Goal: Information Seeking & Learning: Find specific fact

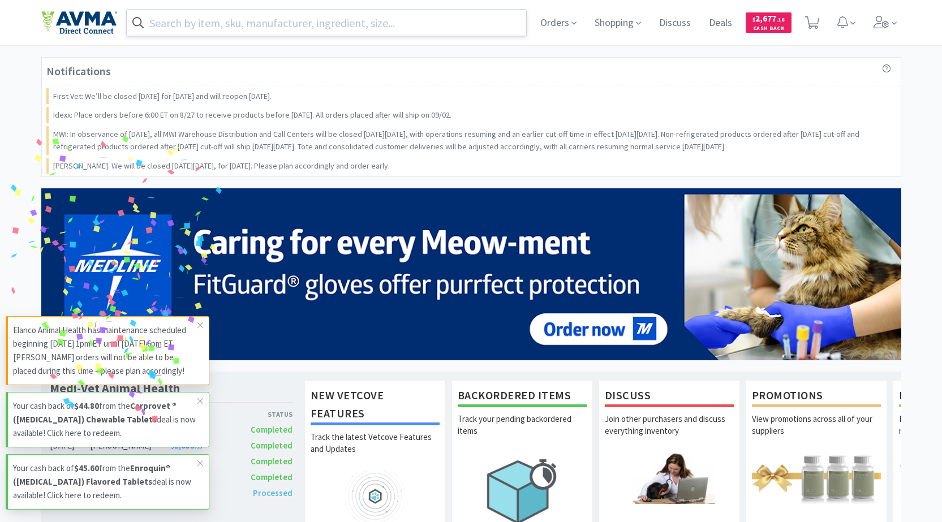
click at [343, 23] on input "text" at bounding box center [327, 23] width 400 height 26
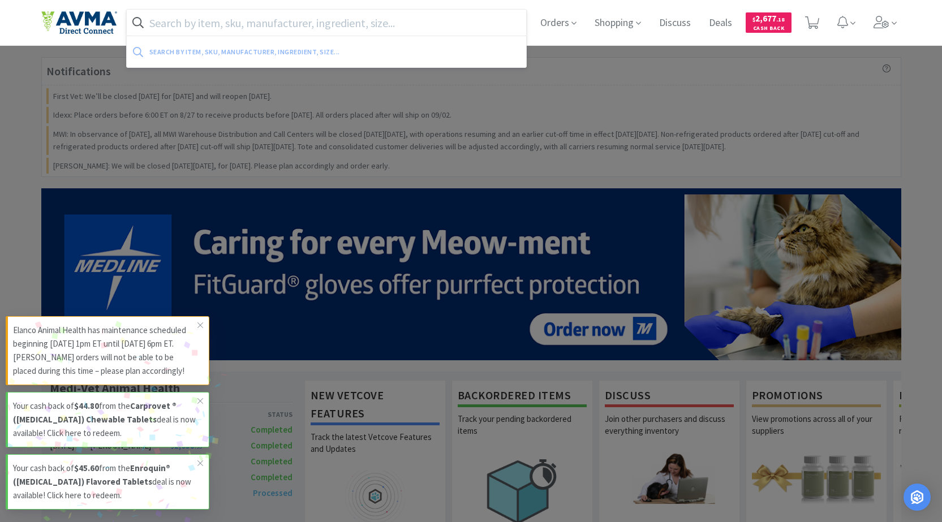
paste input "[MEDICAL_DATA] 1.34mg, 100 Tablets"
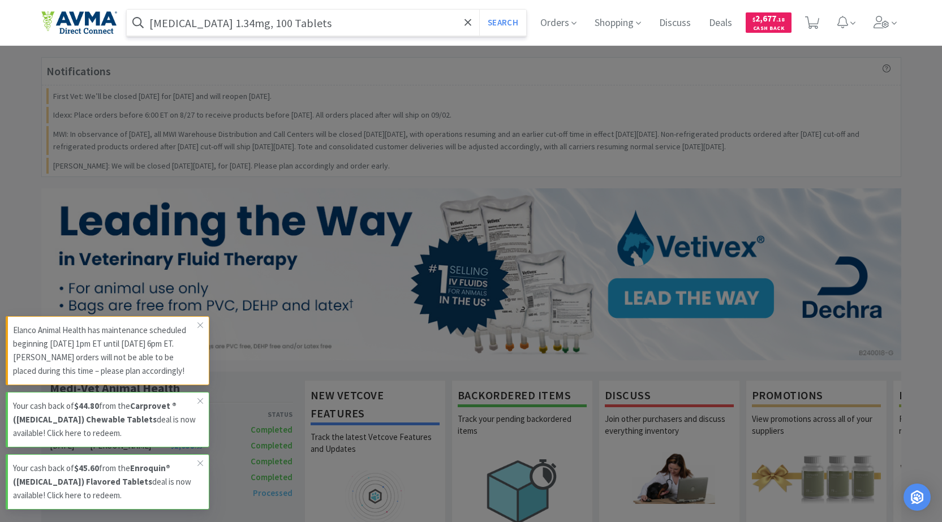
type input "[MEDICAL_DATA] 1.34mg, 100 Tablets"
click at [479, 10] on button "Search" at bounding box center [502, 23] width 47 height 26
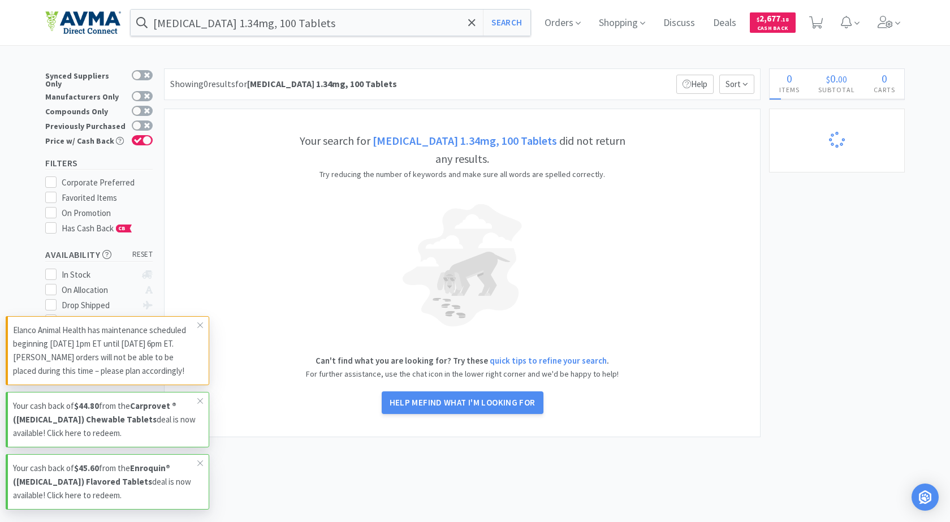
select select "1"
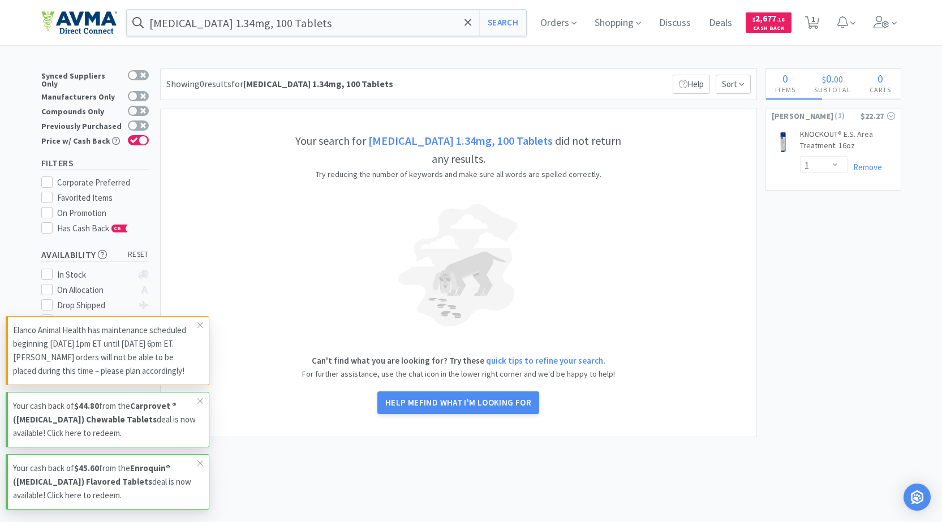
select select "2"
select select "3"
select select "1"
select select "3"
select select "2"
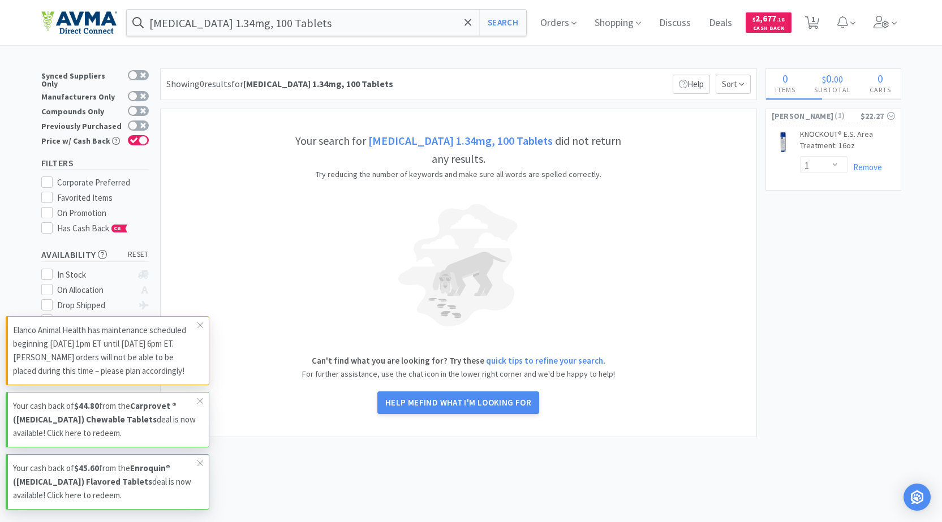
select select "3"
select select "23"
select select "1"
select select "12"
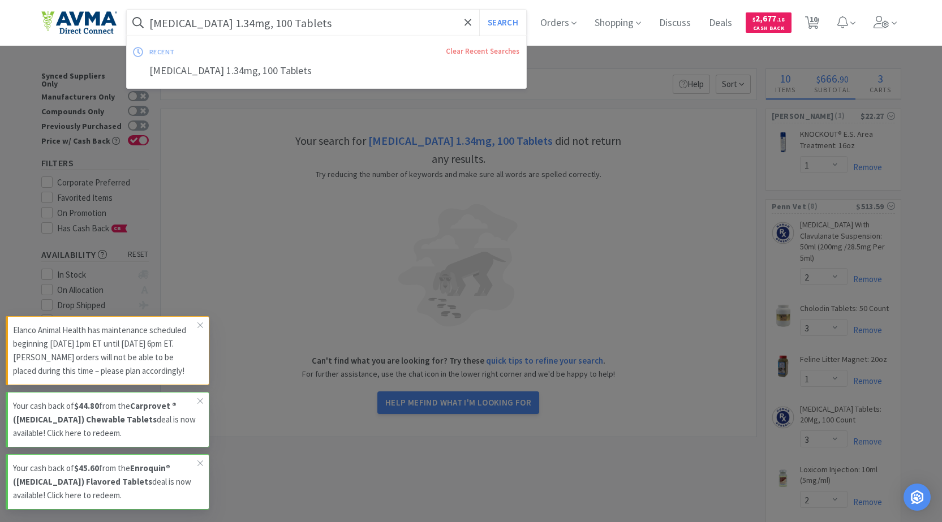
click at [381, 12] on input "[MEDICAL_DATA] 1.34mg, 100 Tablets" at bounding box center [327, 23] width 400 height 26
type input "[MEDICAL_DATA] 1.34mg"
click at [511, 24] on button "Search" at bounding box center [502, 23] width 47 height 26
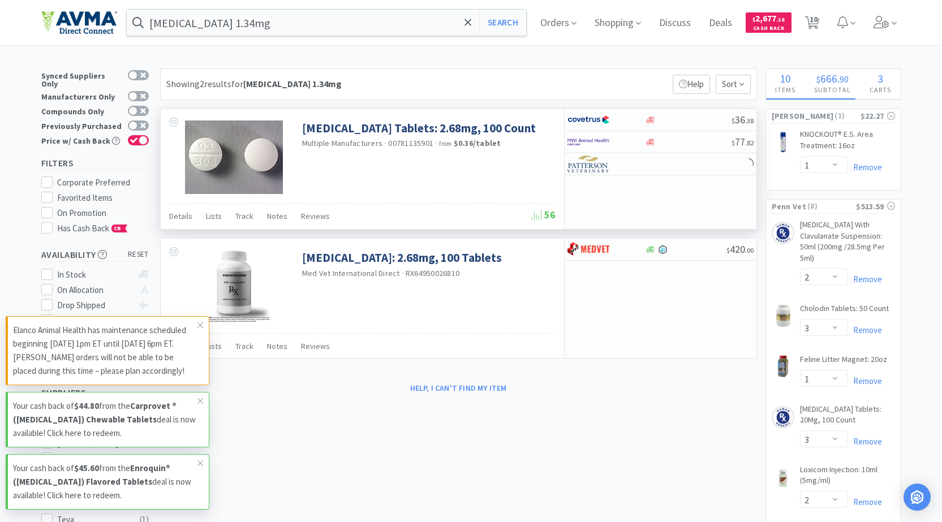
select select "1"
select select "10"
select select "3"
select select "1"
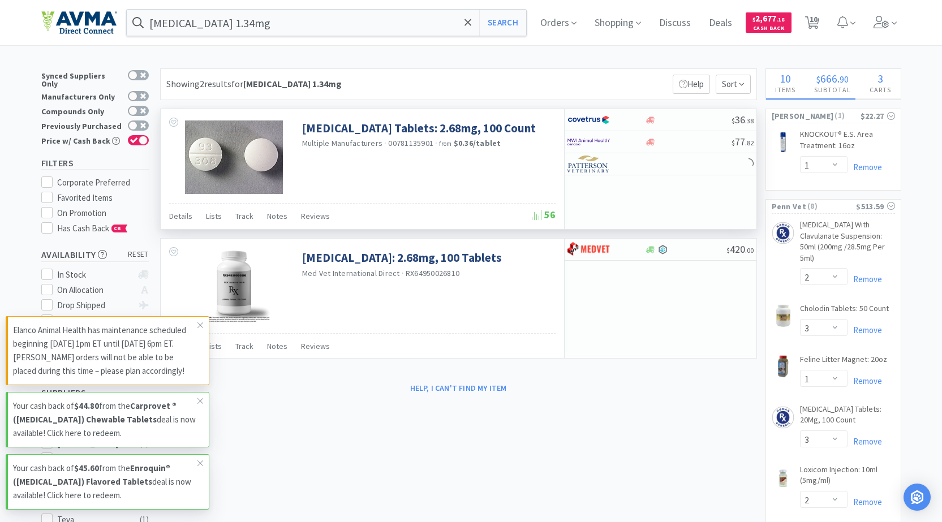
select select "1"
select select "2"
select select "3"
select select "2"
select select "1"
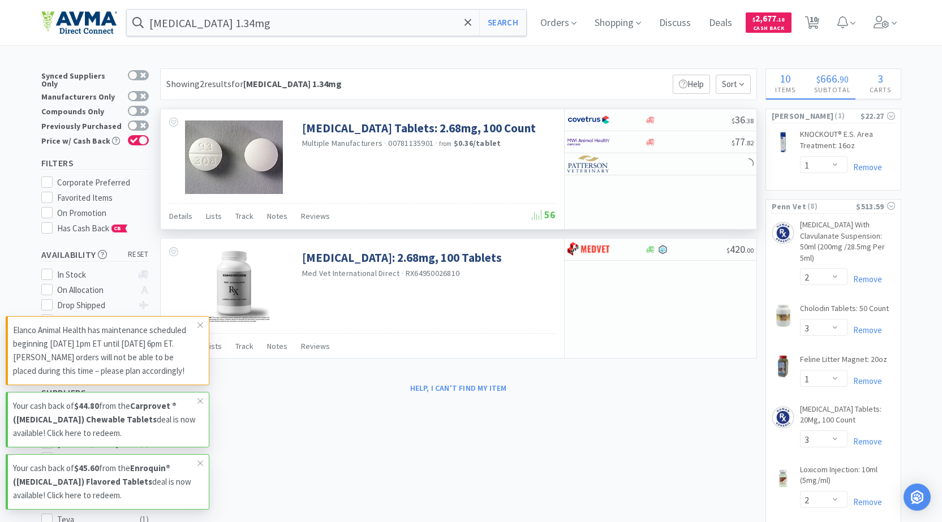
select select "1"
select select "2"
select select "1"
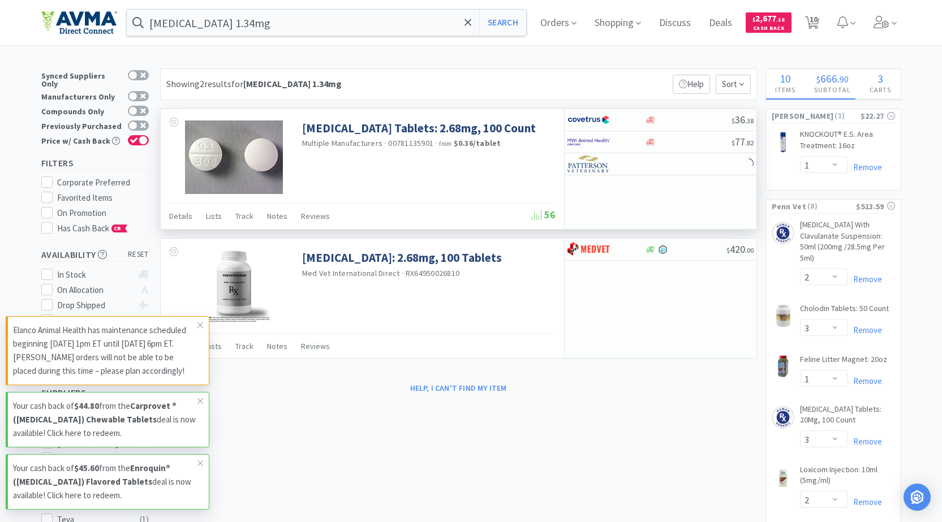
select select "3"
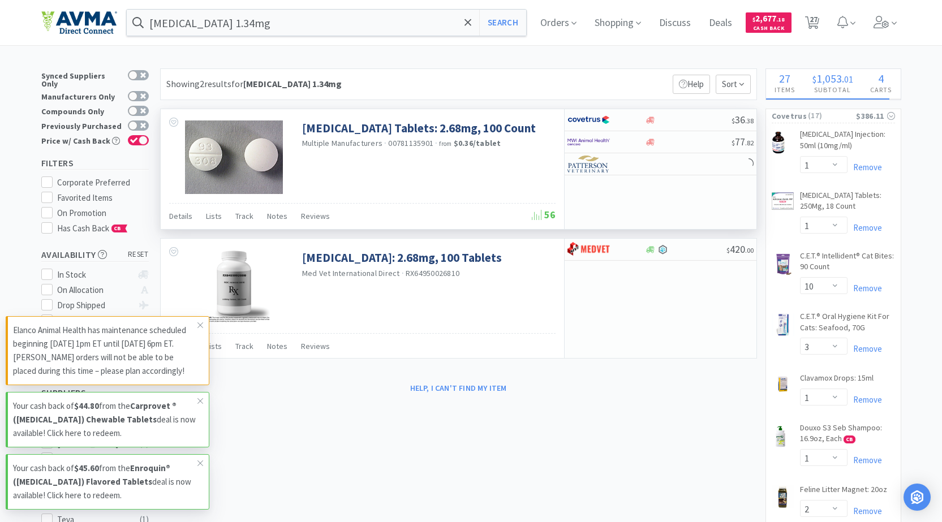
select select "3"
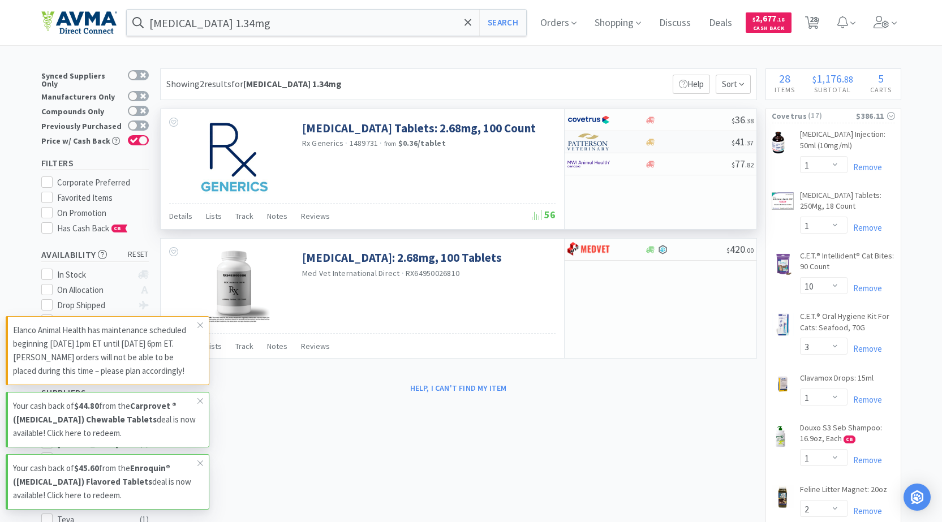
click at [600, 138] on img at bounding box center [588, 141] width 42 height 17
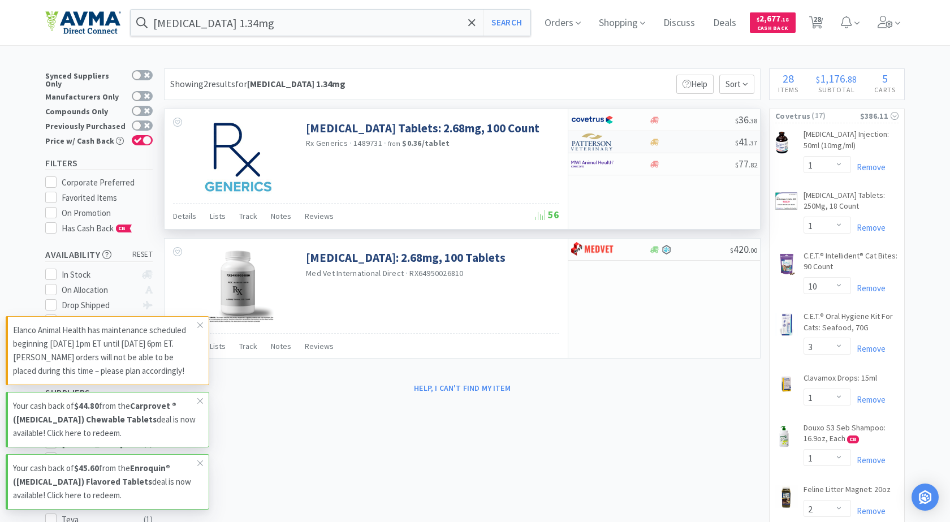
select select "1"
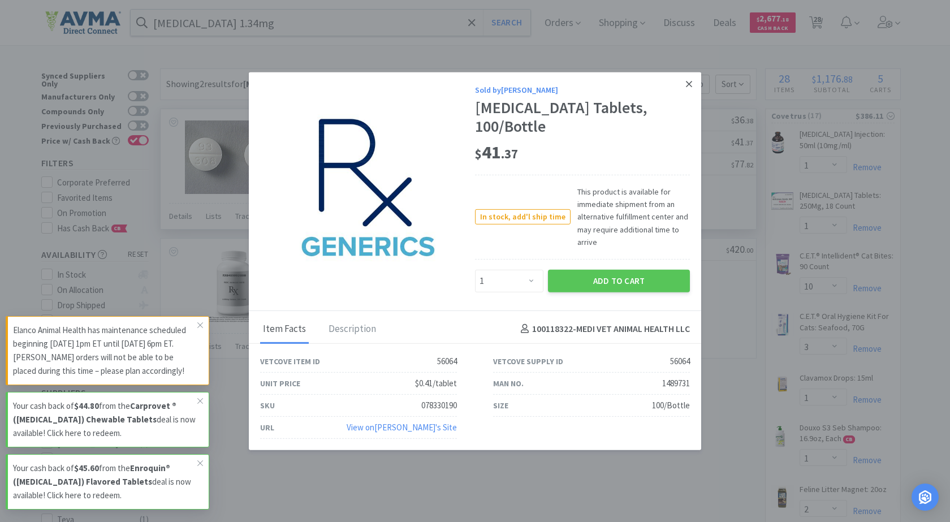
click at [688, 89] on icon at bounding box center [689, 84] width 6 height 10
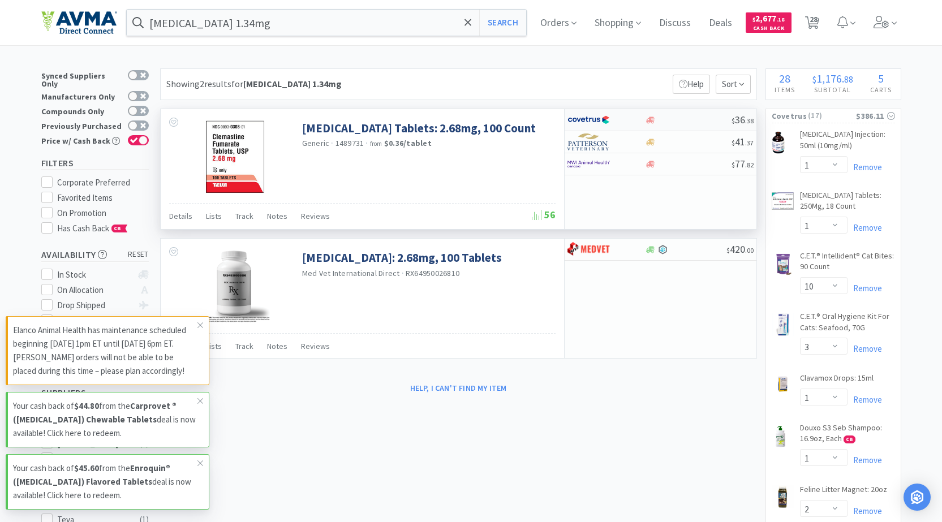
click at [660, 112] on div "$ 36 . 38" at bounding box center [661, 120] width 192 height 22
select select "1"
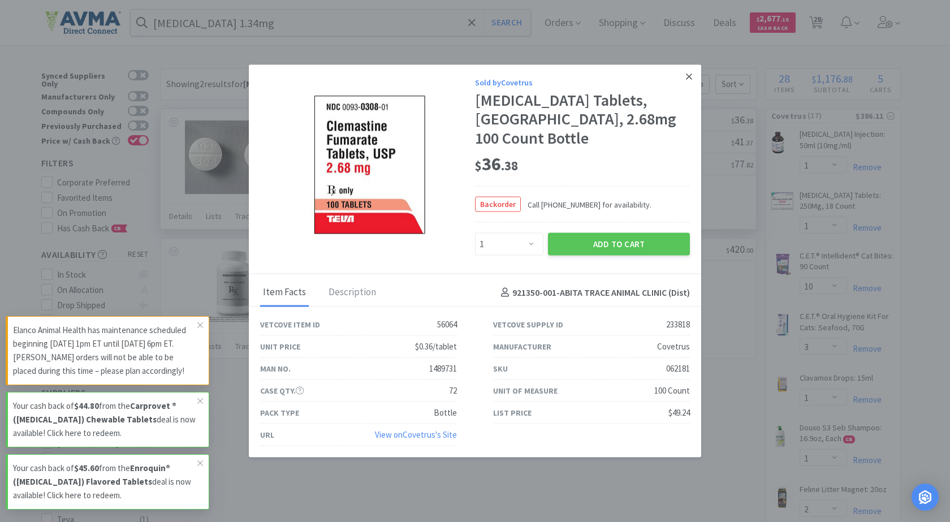
click at [693, 82] on link at bounding box center [689, 76] width 20 height 24
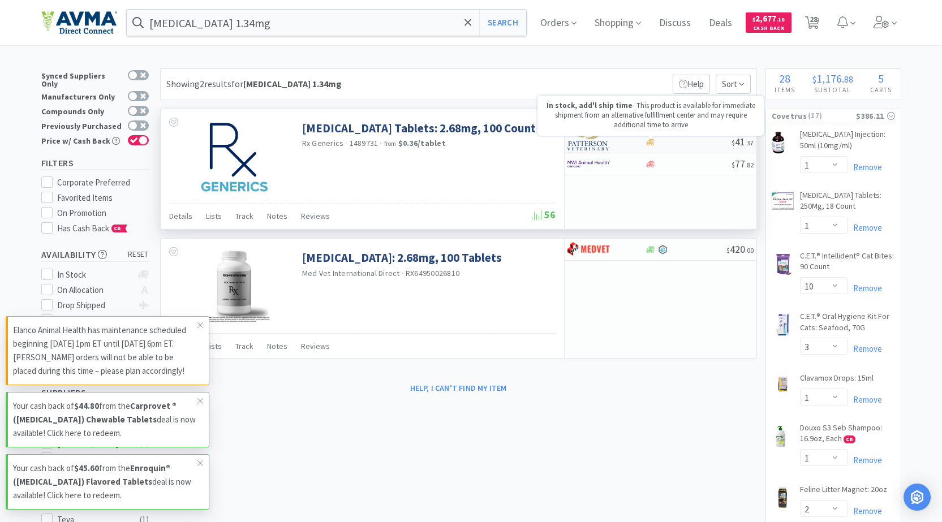
click at [651, 139] on icon at bounding box center [650, 142] width 8 height 7
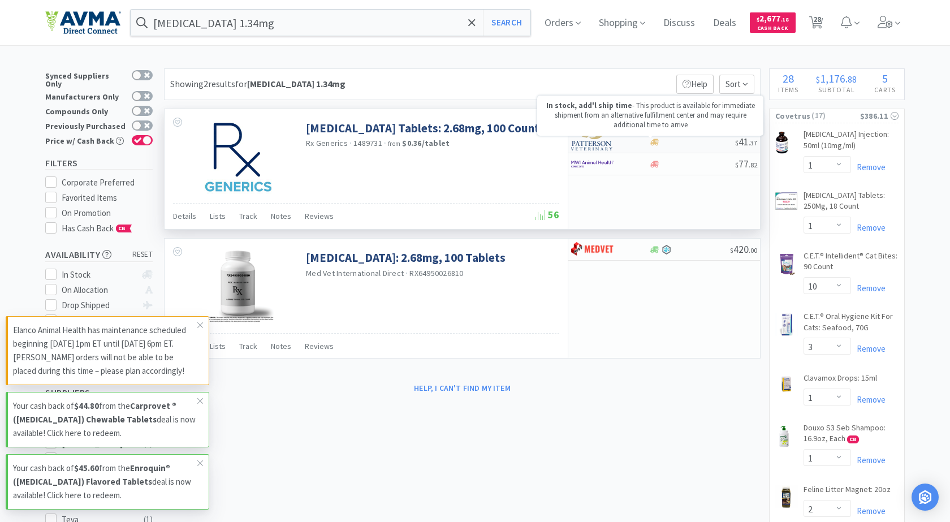
select select "1"
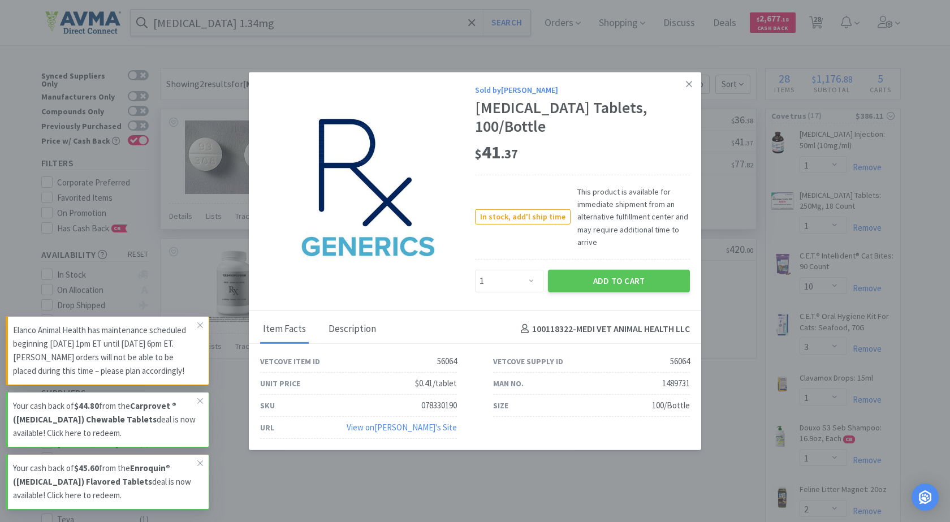
click at [360, 320] on div "Description" at bounding box center [352, 329] width 53 height 28
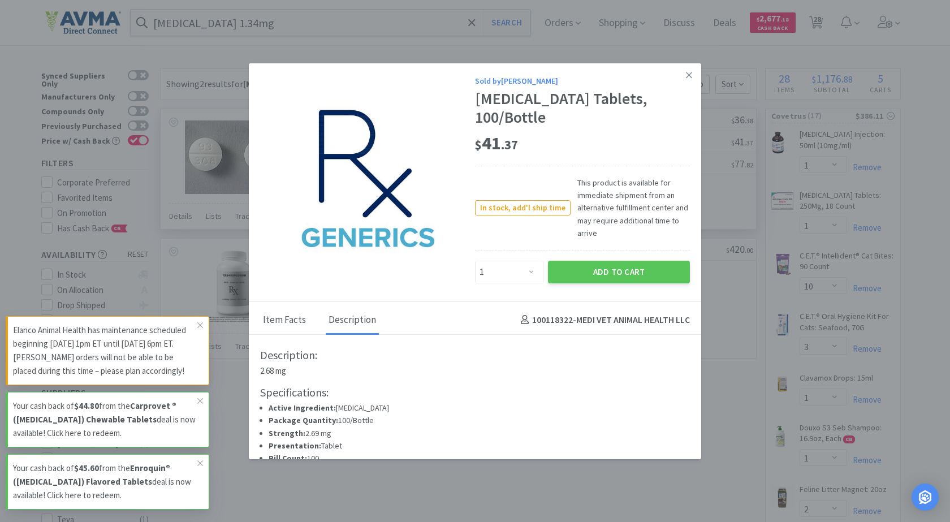
click at [298, 307] on div "Item Facts" at bounding box center [284, 321] width 49 height 28
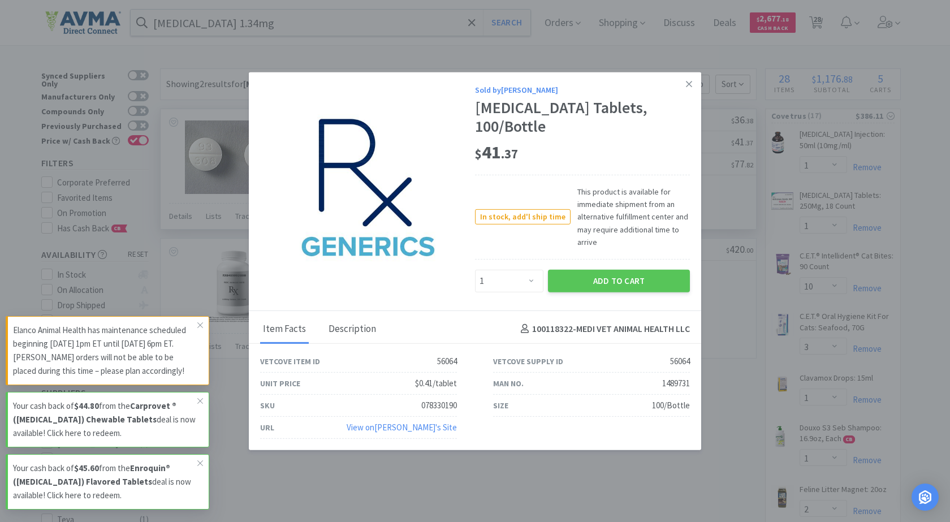
click at [350, 322] on div "Description" at bounding box center [352, 329] width 53 height 28
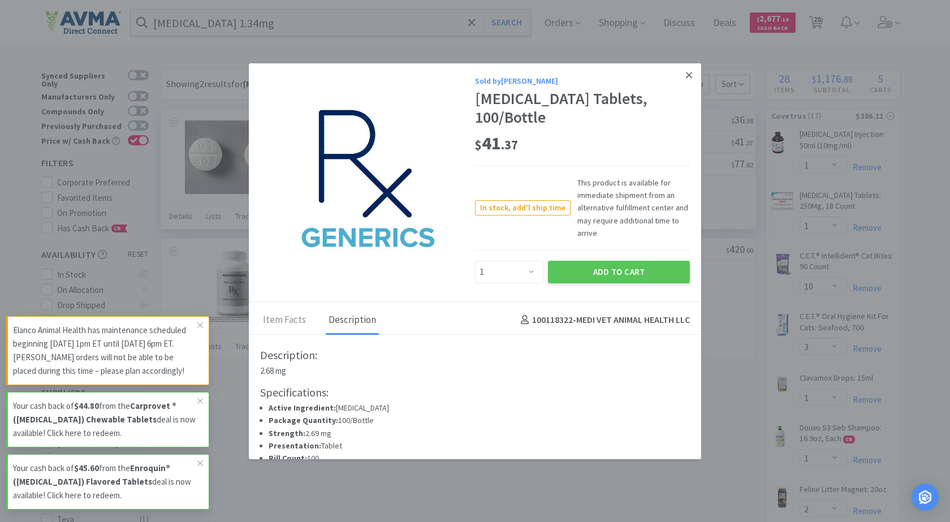
click at [686, 72] on icon at bounding box center [689, 75] width 6 height 10
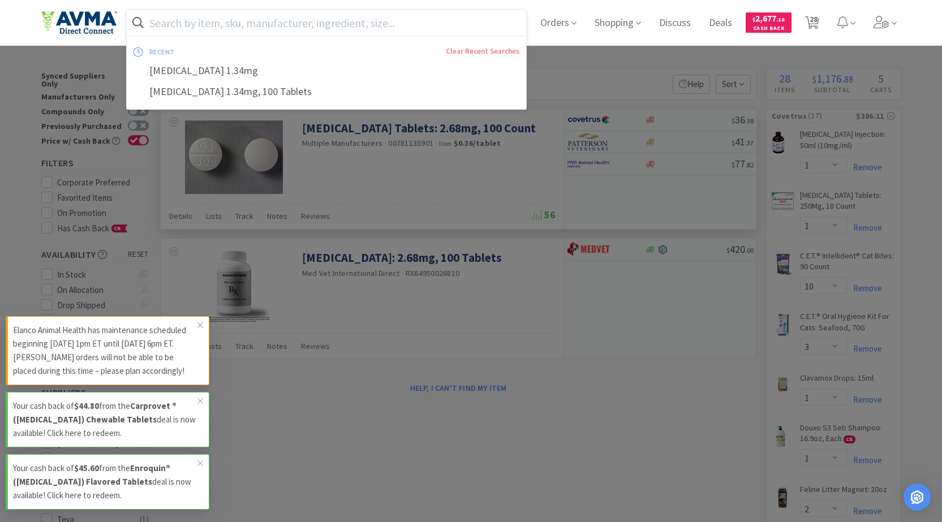
paste input "[MEDICAL_DATA]"
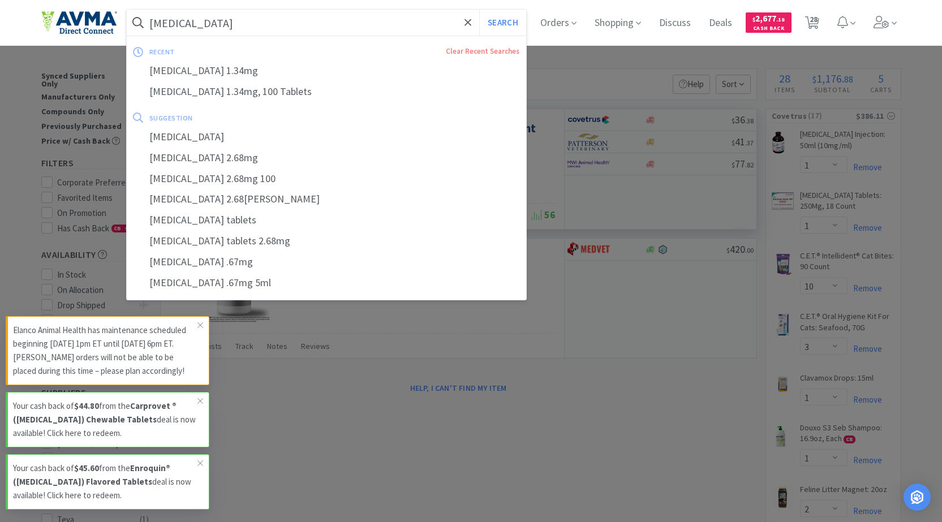
type input "[MEDICAL_DATA]"
click at [479, 10] on button "Search" at bounding box center [502, 23] width 47 height 26
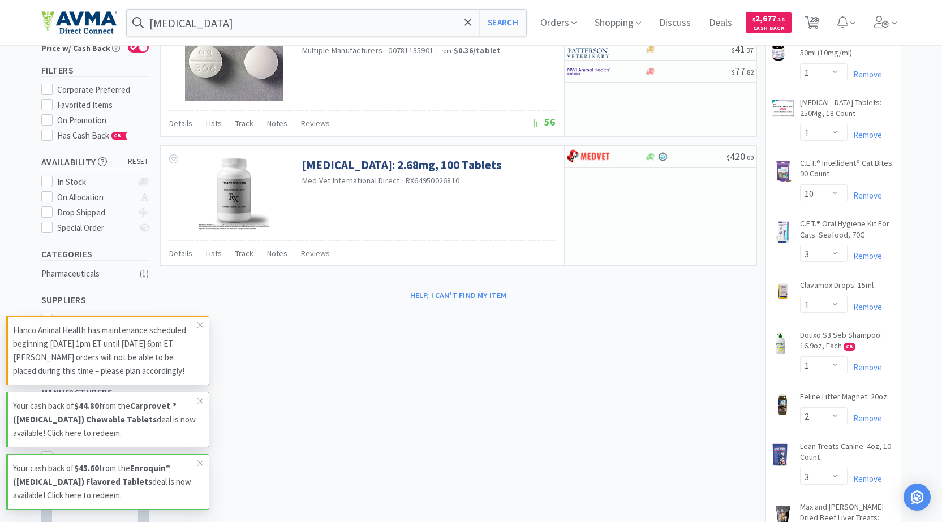
scroll to position [170, 0]
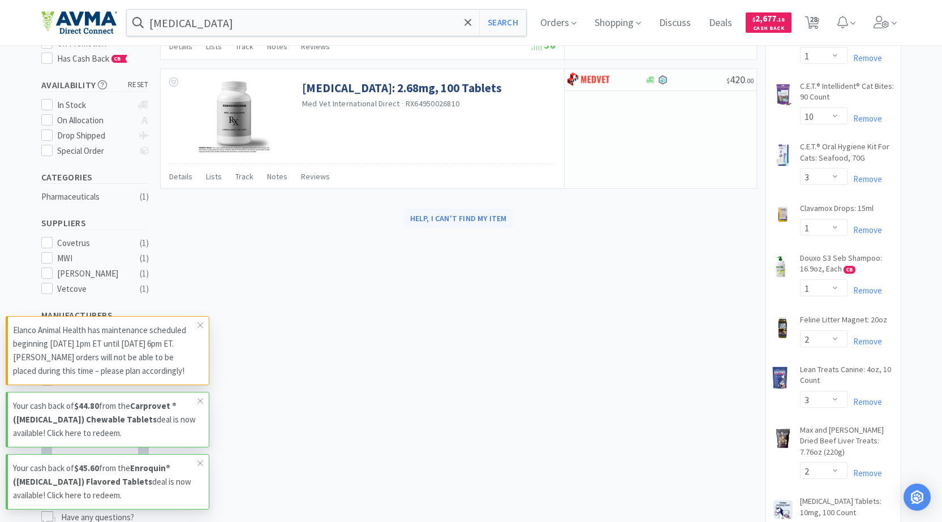
click at [489, 223] on button "Help, I can't find my item" at bounding box center [458, 218] width 110 height 19
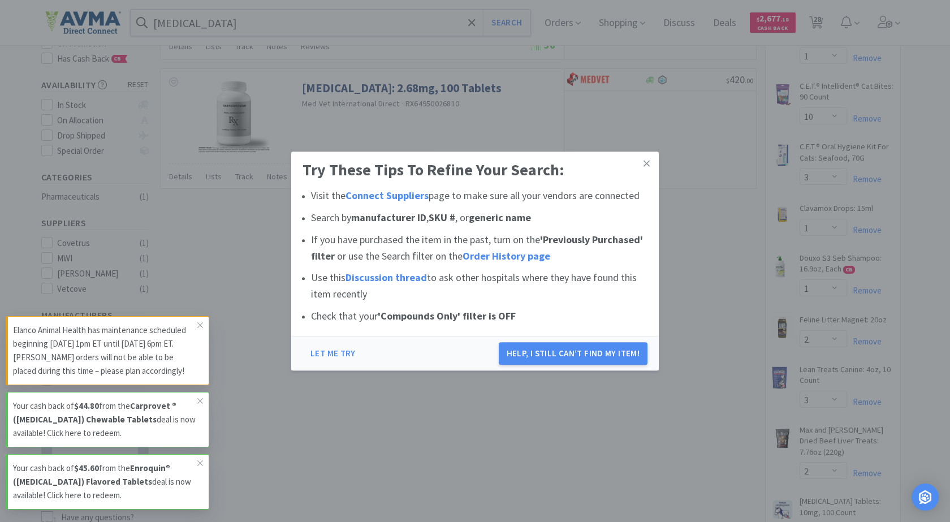
drag, startPoint x: 415, startPoint y: 345, endPoint x: 366, endPoint y: 357, distance: 50.8
drag, startPoint x: 366, startPoint y: 357, endPoint x: 305, endPoint y: 331, distance: 66.6
click at [304, 333] on div "Try These Tips To Refine Your Search: Visit the Connect Suppliers page to make …" at bounding box center [475, 244] width 368 height 184
click at [337, 355] on button "Let me try" at bounding box center [333, 353] width 61 height 23
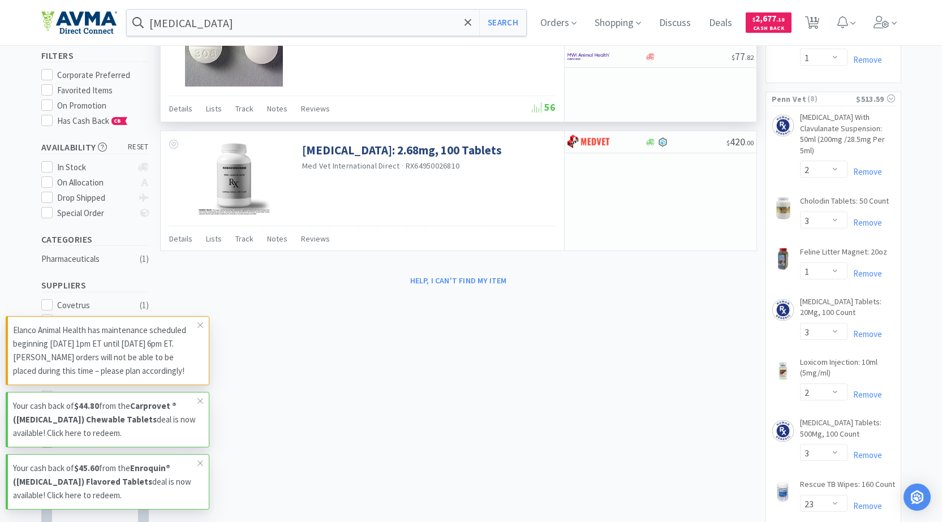
scroll to position [0, 0]
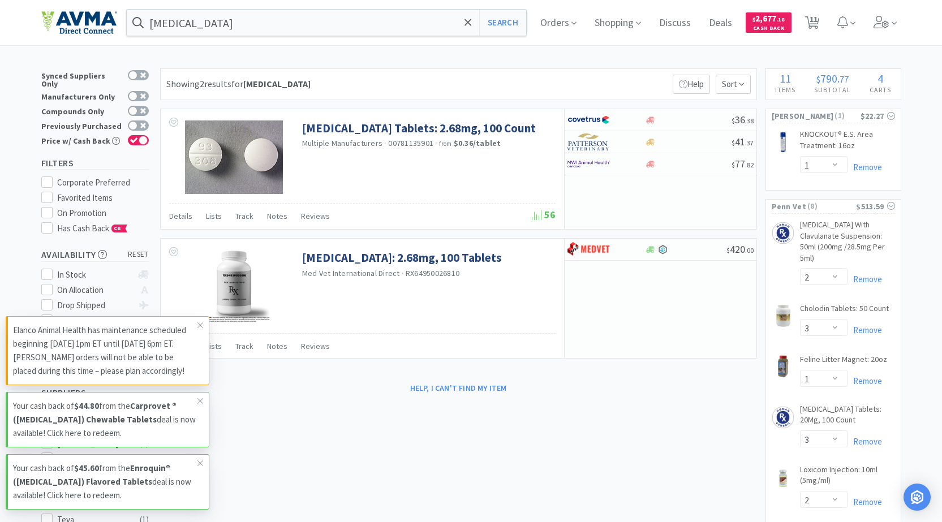
drag, startPoint x: 710, startPoint y: 423, endPoint x: 662, endPoint y: 49, distance: 376.4
click at [710, 422] on div "× Filter Results Synced Suppliers Only Manufacturers Only Compounds Only Previo…" at bounding box center [471, 472] width 860 height 808
